Goal: Find specific page/section: Find specific page/section

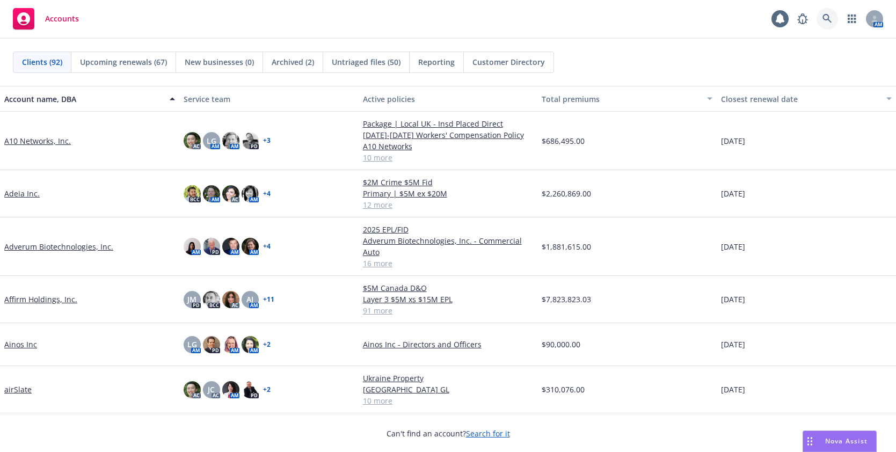
click at [827, 18] on icon at bounding box center [827, 19] width 10 height 10
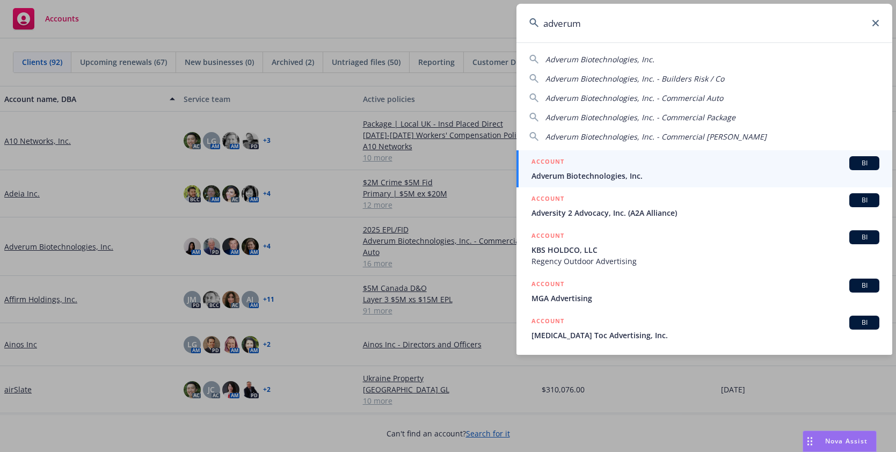
type input "adverum"
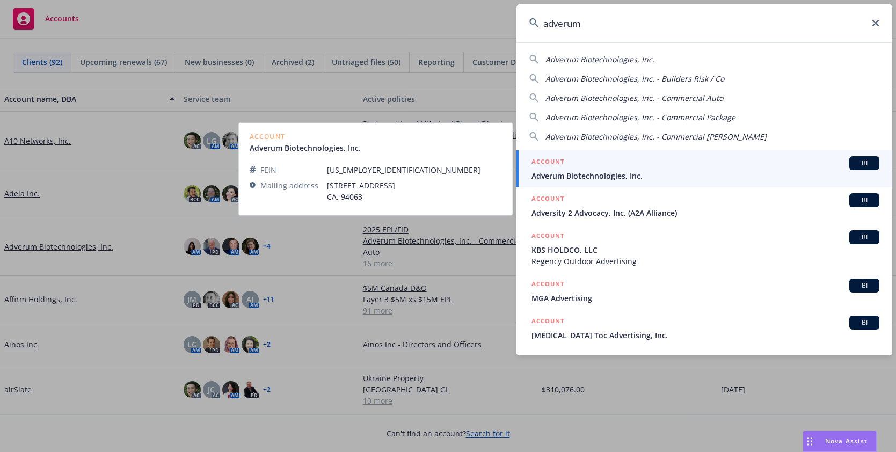
click at [593, 174] on span "Adverum Biotechnologies, Inc." at bounding box center [705, 175] width 348 height 11
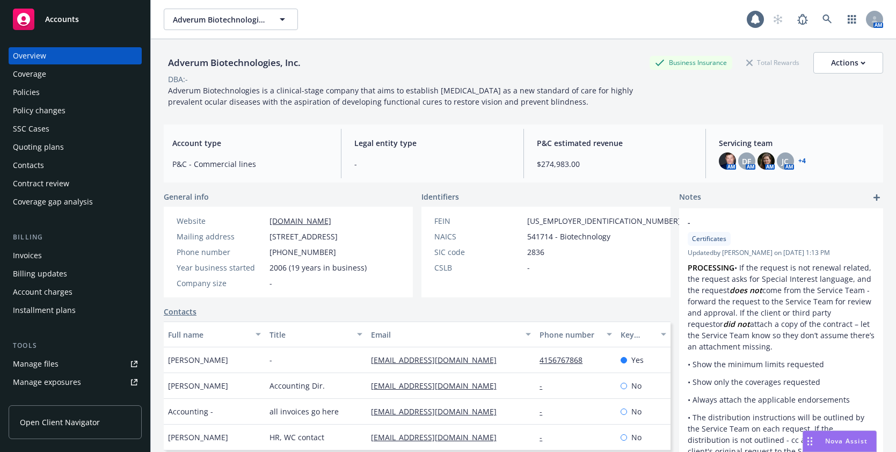
click at [31, 256] on div "Invoices" at bounding box center [27, 255] width 29 height 17
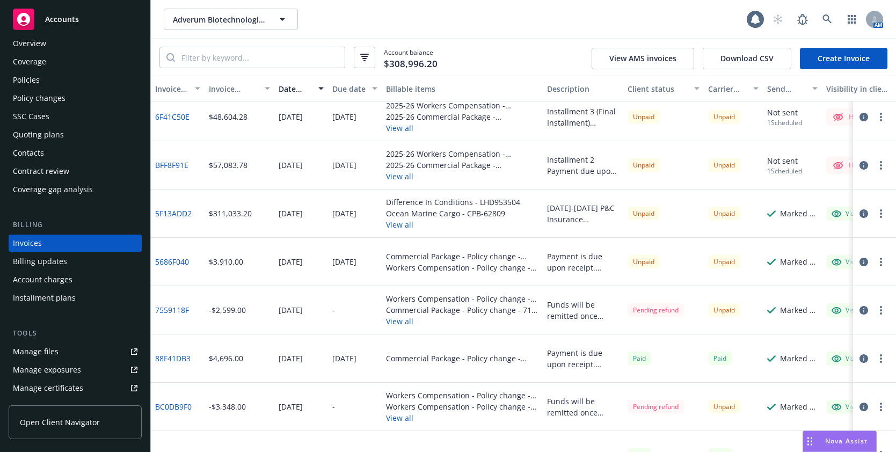
scroll to position [107, 0]
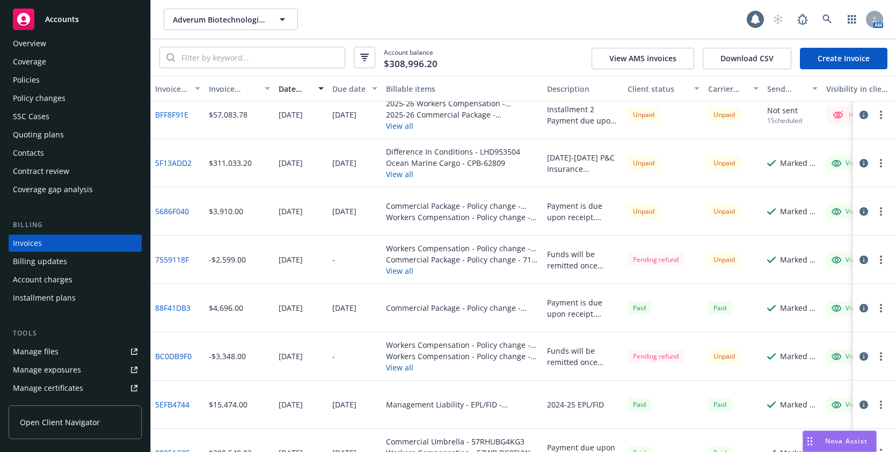
click at [181, 260] on link "7559118F" at bounding box center [172, 259] width 34 height 11
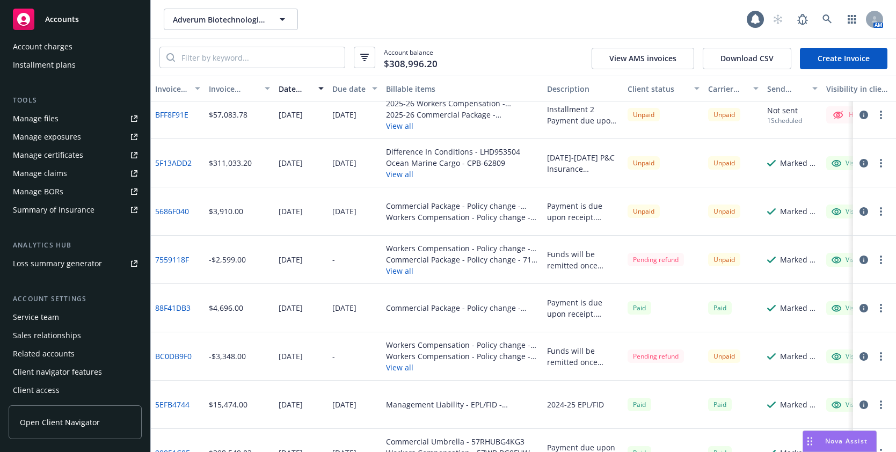
scroll to position [247, 0]
click at [45, 313] on div "Service team" at bounding box center [36, 314] width 46 height 17
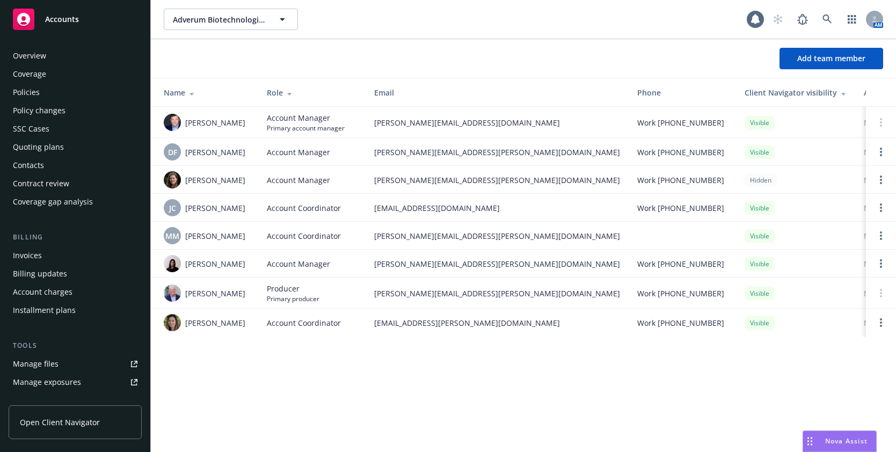
click at [32, 92] on div "Policies" at bounding box center [26, 92] width 27 height 17
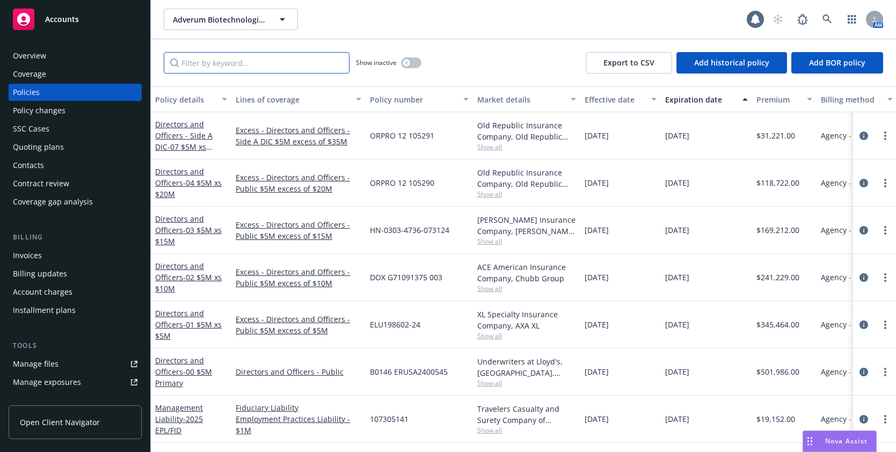
click at [230, 62] on input "Filter by keyword..." at bounding box center [257, 62] width 186 height 21
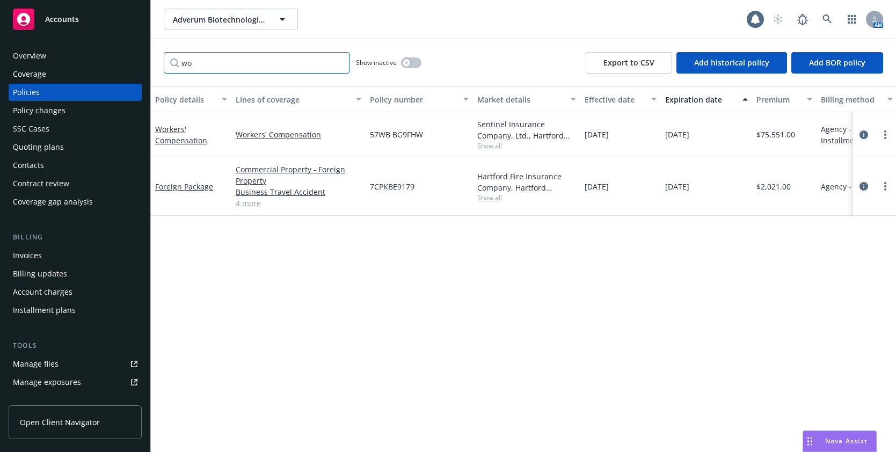
type input "w"
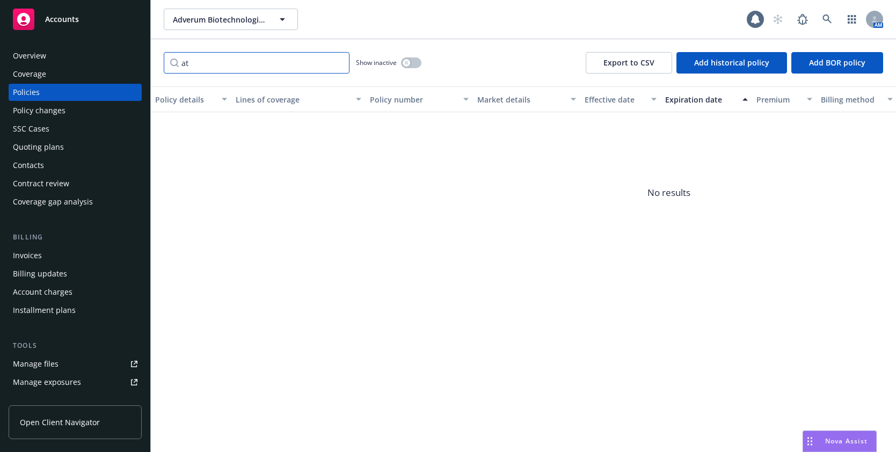
type input "a"
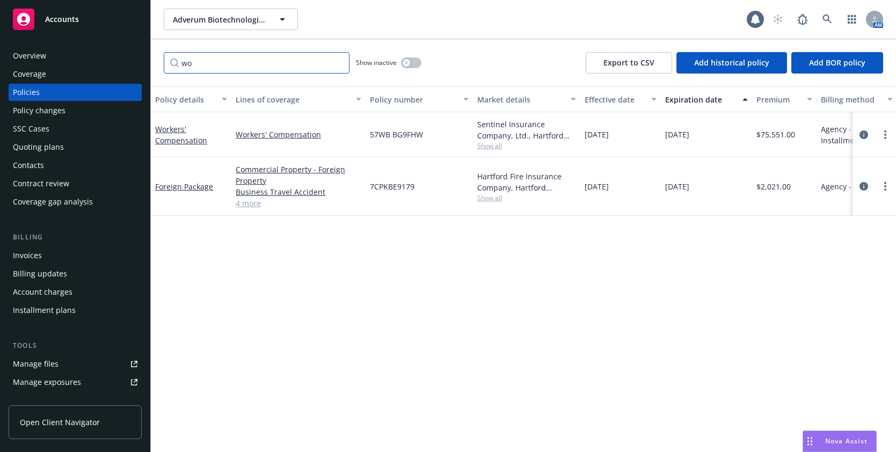
type input "wo"
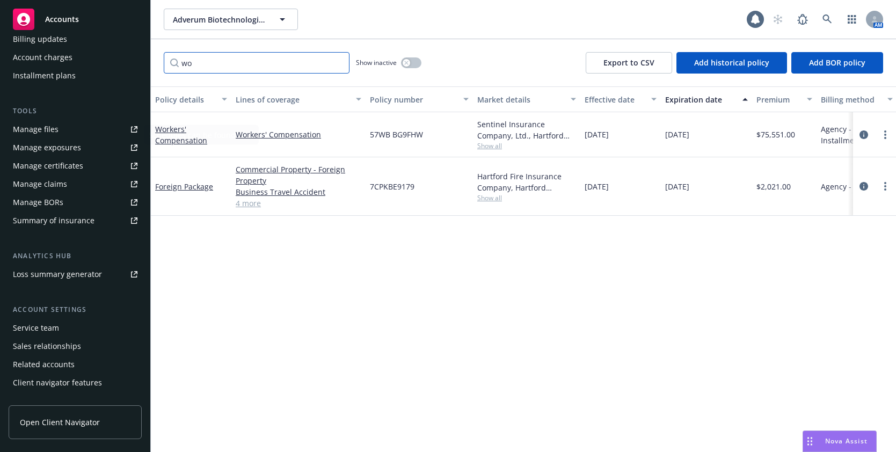
scroll to position [247, 0]
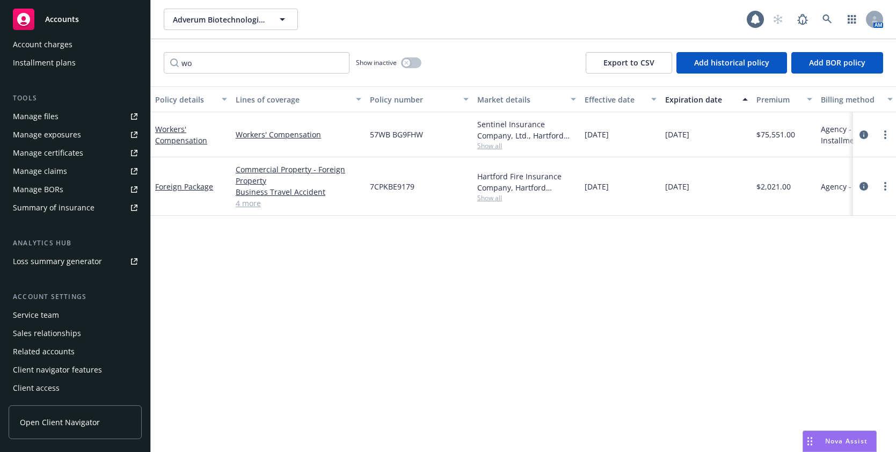
click at [48, 314] on div "Service team" at bounding box center [36, 314] width 46 height 17
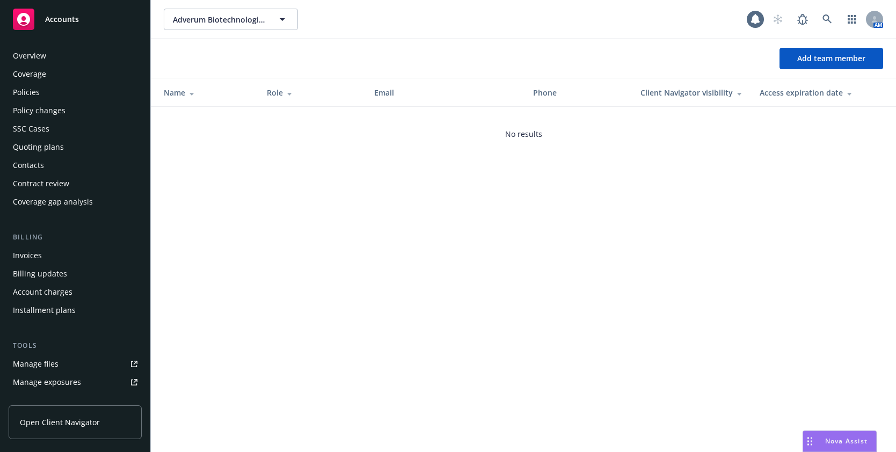
scroll to position [247, 0]
